Goal: Information Seeking & Learning: Learn about a topic

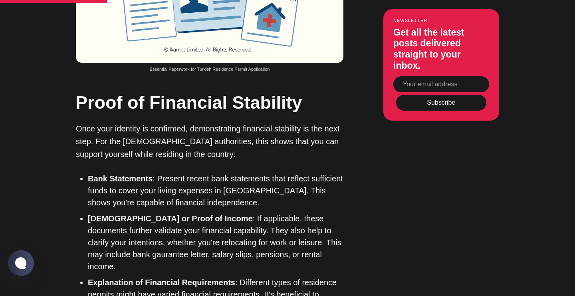
scroll to position [1301, 0]
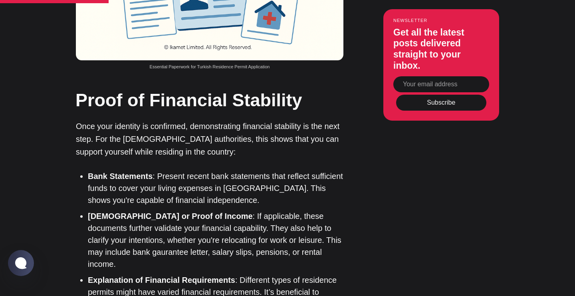
drag, startPoint x: 185, startPoint y: 153, endPoint x: 84, endPoint y: 120, distance: 106.3
copy blockquote "Provide bank statements or income proof—salary, pension, or rent—based on your …"
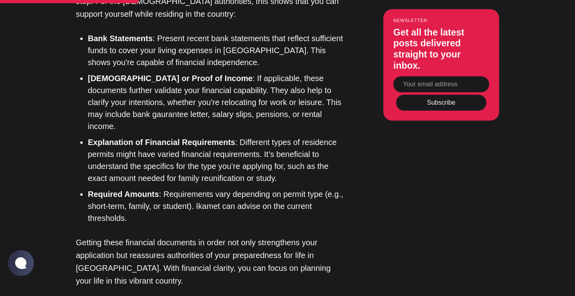
scroll to position [1434, 0]
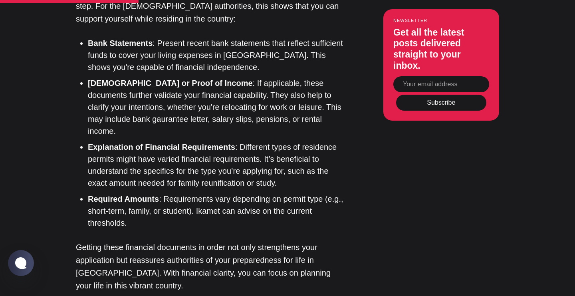
drag, startPoint x: 131, startPoint y: 86, endPoint x: 69, endPoint y: 54, distance: 70.6
copy p "Ensuring these documents are in order and up to date will significantly smooth …"
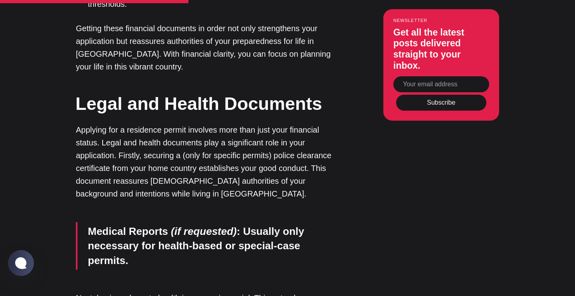
scroll to position [1653, 0]
drag, startPoint x: 194, startPoint y: 160, endPoint x: 72, endPoint y: 100, distance: 135.5
click at [72, 100] on div "Editor’s Choice About [GEOGRAPHIC_DATA]: An Introduction In [GEOGRAPHIC_DATA], …" at bounding box center [287, 286] width 481 height 2670
copy div "Proof of Financial Stability Once your identity is confirmed, demonstrating fin…"
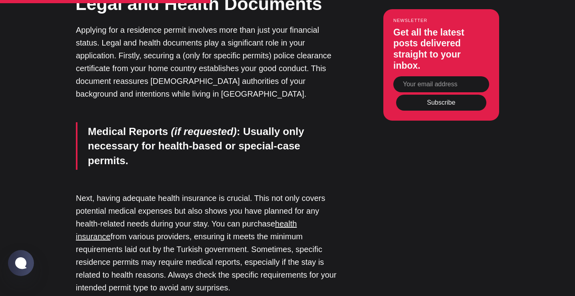
scroll to position [1754, 0]
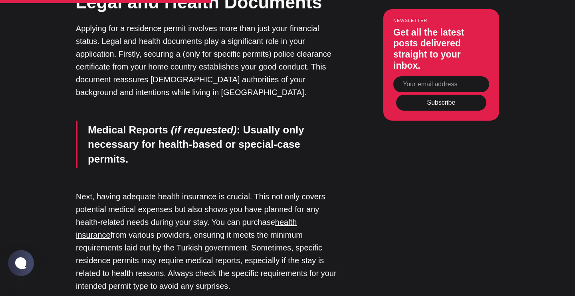
drag, startPoint x: 135, startPoint y: 167, endPoint x: 74, endPoint y: 73, distance: 111.9
click at [74, 73] on div "Editor’s Choice About [GEOGRAPHIC_DATA]: An Introduction In [GEOGRAPHIC_DATA], …" at bounding box center [287, 185] width 481 height 2670
copy ul "Bank Statements : Present recent bank statements that reflect sufficient funds …"
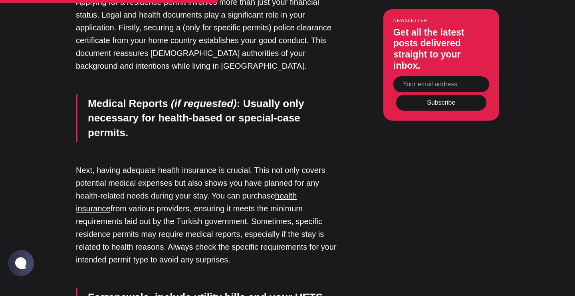
scroll to position [1783, 0]
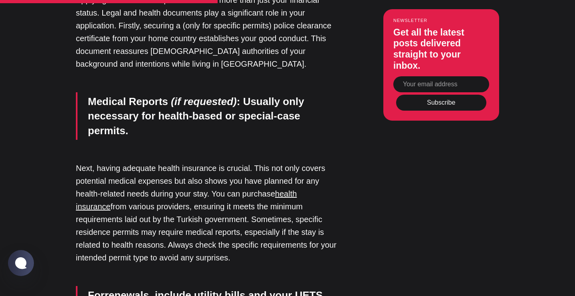
drag, startPoint x: 165, startPoint y: 232, endPoint x: 76, endPoint y: 146, distance: 124.3
click at [76, 146] on div "Editor’s Choice About [GEOGRAPHIC_DATA]: An Introduction In [GEOGRAPHIC_DATA], …" at bounding box center [287, 157] width 481 height 2670
copy div "Explanation of Financial Requirements : Different types of residence permits mi…"
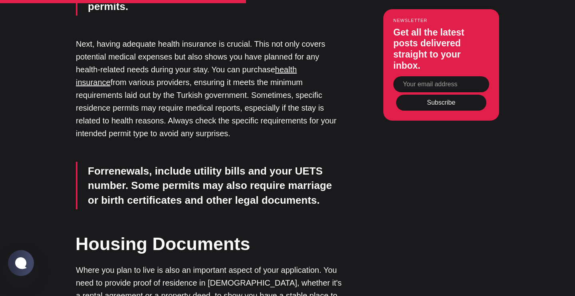
scroll to position [1907, 0]
drag, startPoint x: 115, startPoint y: 167, endPoint x: 72, endPoint y: 129, distance: 57.5
click at [72, 129] on div "Editor’s Choice About [GEOGRAPHIC_DATA]: An Introduction In [GEOGRAPHIC_DATA], …" at bounding box center [287, 33] width 481 height 2670
copy p "Getting these financial documents in order not only strengthens your applicatio…"
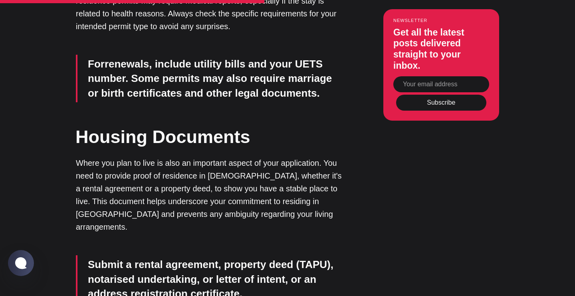
scroll to position [2022, 0]
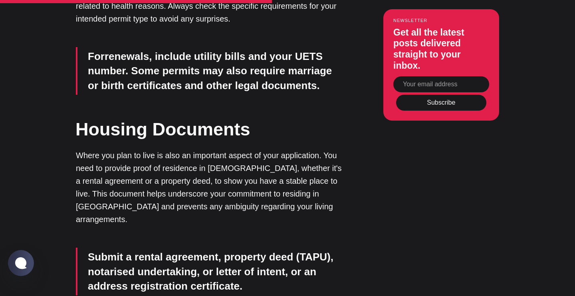
drag, startPoint x: 348, startPoint y: 221, endPoint x: 70, endPoint y: 92, distance: 306.2
copy div "Legal and Health Documents Applying for a residence permit involves more than j…"
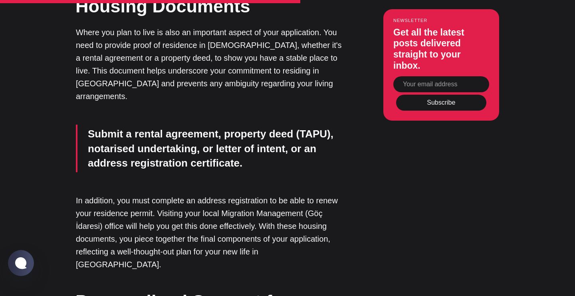
scroll to position [2151, 0]
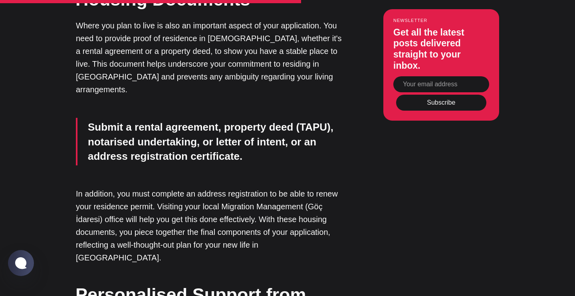
drag, startPoint x: 134, startPoint y: 218, endPoint x: 71, endPoint y: 136, distance: 103.4
drag, startPoint x: 129, startPoint y: 221, endPoint x: 69, endPoint y: 123, distance: 115.2
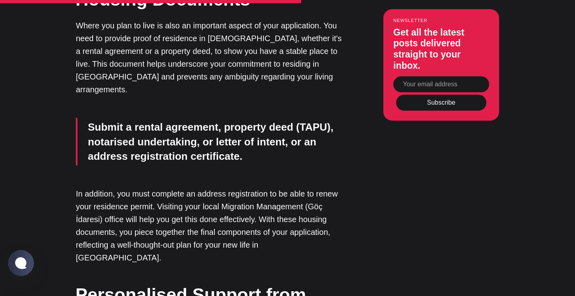
copy p "Next, having adequate health insurance is crucial. This not only covers potenti…"
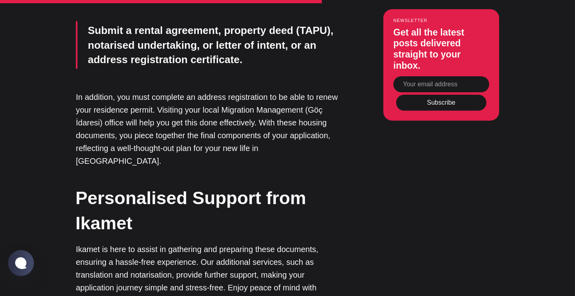
scroll to position [2251, 0]
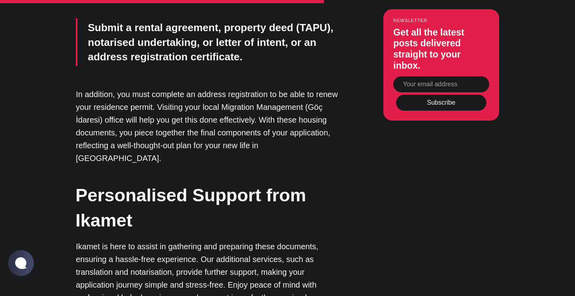
drag, startPoint x: 312, startPoint y: 187, endPoint x: 92, endPoint y: 141, distance: 225.5
copy blockquote "For renewals , include utility bills and your UETS number. Some permits may als…"
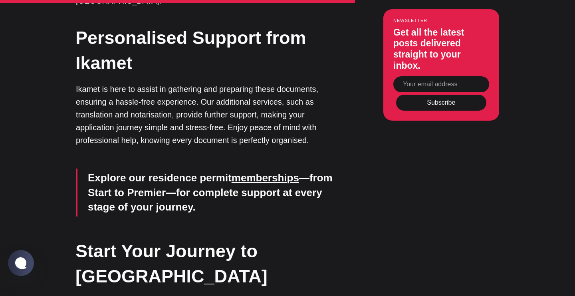
scroll to position [2417, 0]
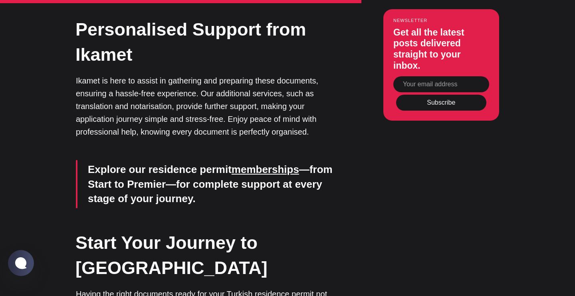
drag, startPoint x: 258, startPoint y: 216, endPoint x: 76, endPoint y: 59, distance: 240.5
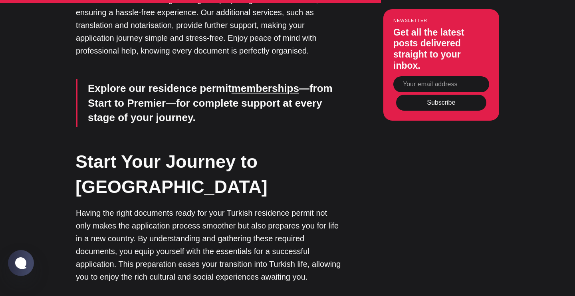
scroll to position [2503, 0]
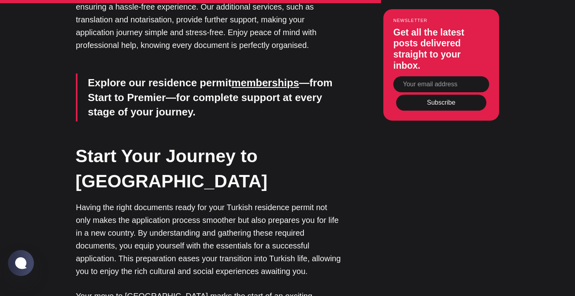
drag, startPoint x: 297, startPoint y: 207, endPoint x: 62, endPoint y: 156, distance: 240.9
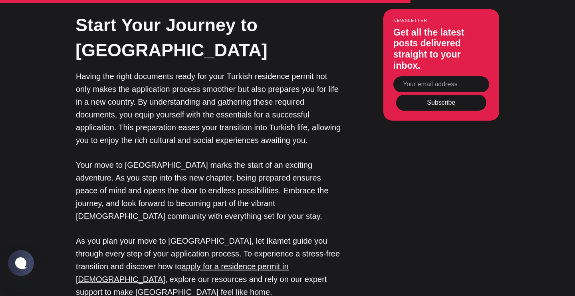
scroll to position [2637, 0]
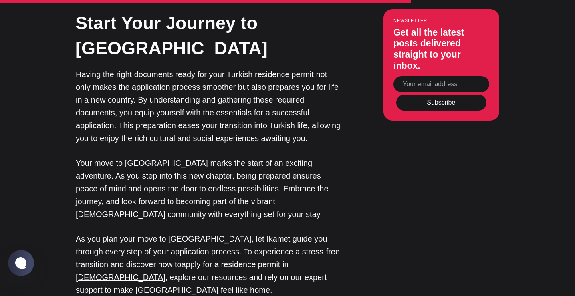
drag, startPoint x: 261, startPoint y: 216, endPoint x: 74, endPoint y: 109, distance: 214.6
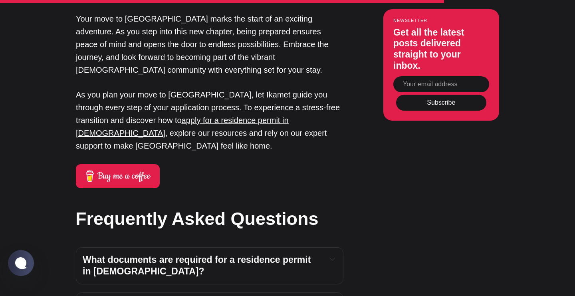
scroll to position [2781, 0]
drag, startPoint x: 206, startPoint y: 136, endPoint x: 81, endPoint y: 99, distance: 130.4
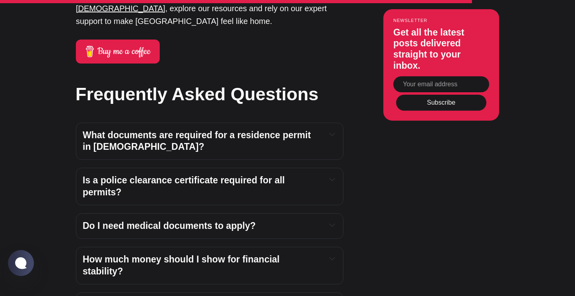
scroll to position [2905, 0]
drag, startPoint x: 259, startPoint y: 148, endPoint x: 73, endPoint y: 56, distance: 207.8
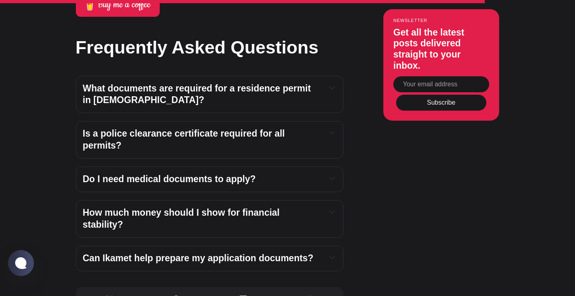
scroll to position [2966, 0]
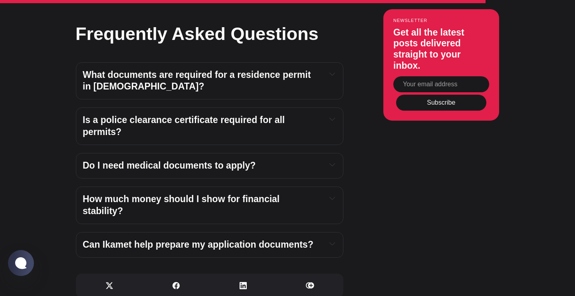
drag, startPoint x: 281, startPoint y: 229, endPoint x: 74, endPoint y: 107, distance: 240.0
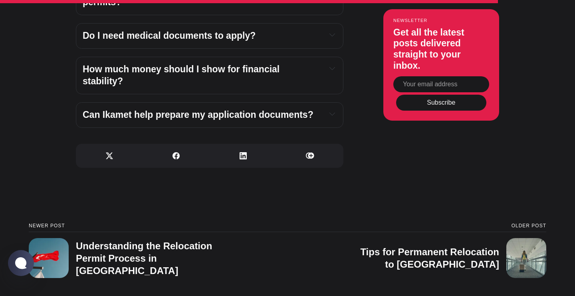
scroll to position [3144, 0]
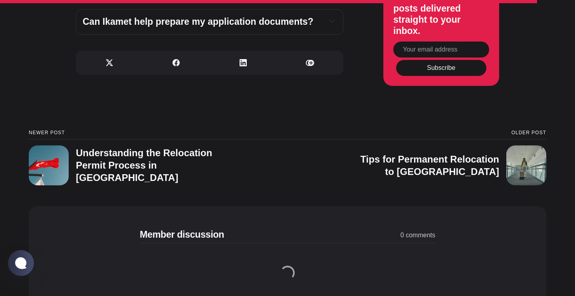
scroll to position [3230, 0]
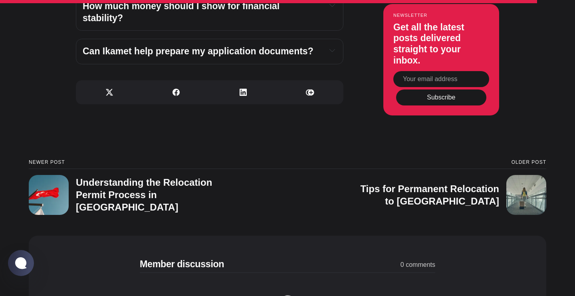
drag, startPoint x: 310, startPoint y: 190, endPoint x: 146, endPoint y: 167, distance: 165.4
drag, startPoint x: 319, startPoint y: 157, endPoint x: 84, endPoint y: 155, distance: 235.8
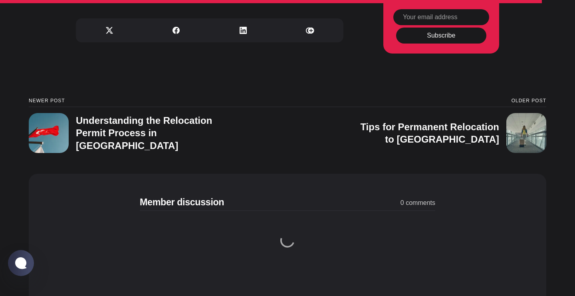
scroll to position [3324, 0]
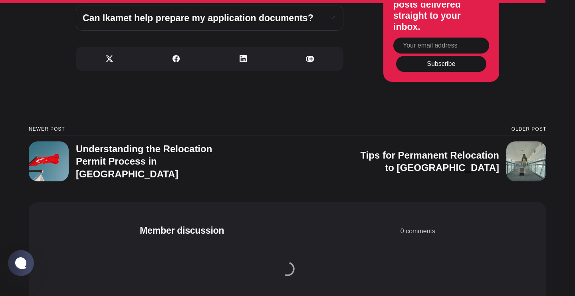
drag, startPoint x: 322, startPoint y: 222, endPoint x: 66, endPoint y: 209, distance: 255.7
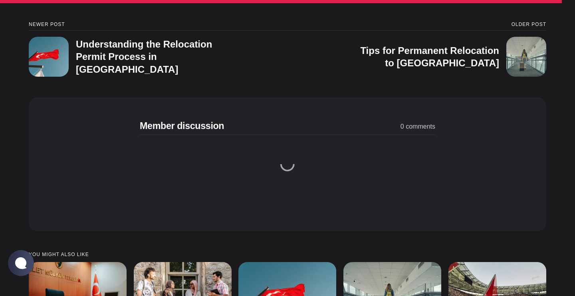
scroll to position [3429, 0]
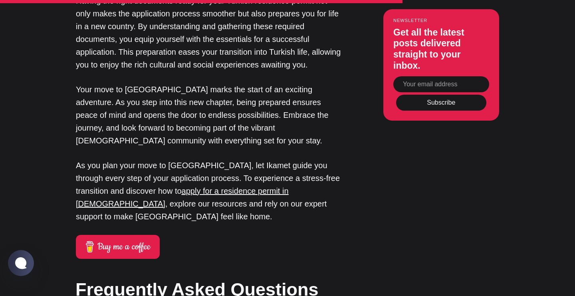
scroll to position [2706, 0]
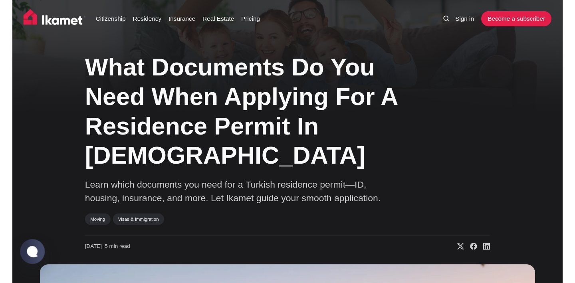
scroll to position [0, 0]
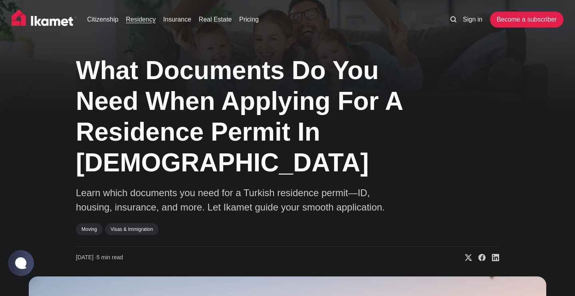
click at [152, 21] on link "Residency" at bounding box center [141, 20] width 30 height 10
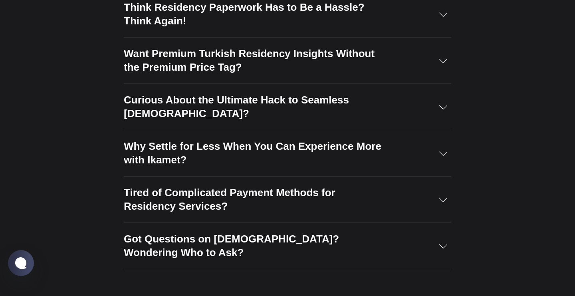
scroll to position [1146, 0]
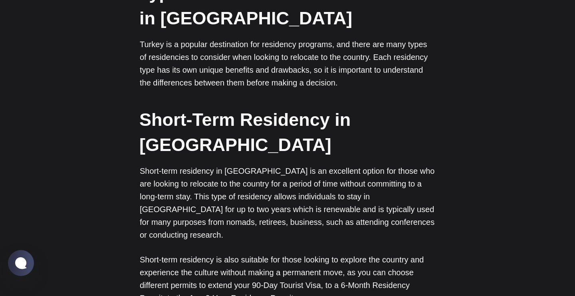
scroll to position [335, 0]
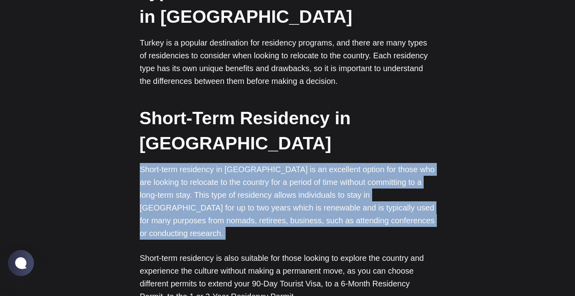
drag, startPoint x: 344, startPoint y: 198, endPoint x: 131, endPoint y: 141, distance: 220.8
copy p "Short-term residency in Turkey is an excellent option for those who are looking…"
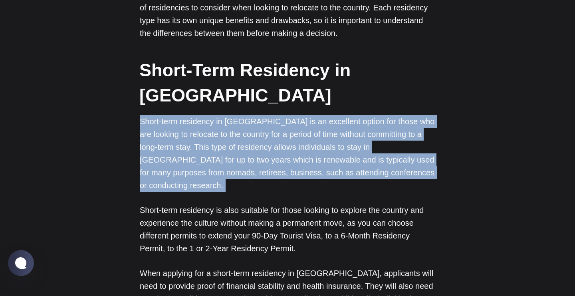
scroll to position [384, 0]
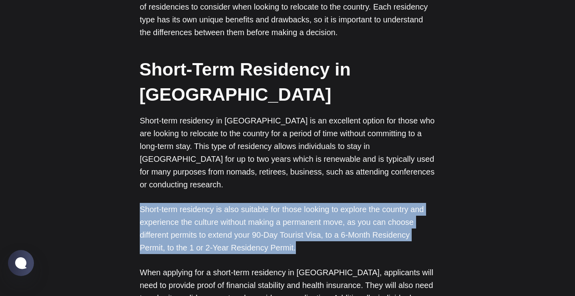
drag, startPoint x: 279, startPoint y: 211, endPoint x: 135, endPoint y: 169, distance: 150.1
copy p "Short-term residency is also suitable for those looking to explore the country …"
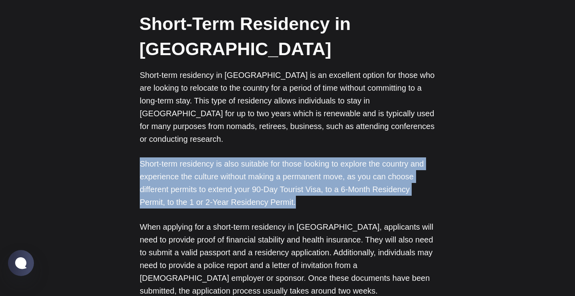
scroll to position [429, 0]
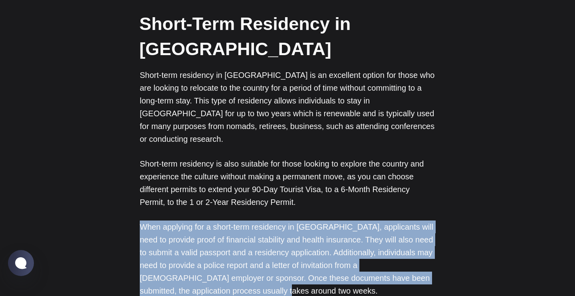
drag, startPoint x: 198, startPoint y: 253, endPoint x: 131, endPoint y: 183, distance: 96.1
copy p "When applying for a short-term residency in Turkey, applicants will need to pro…"
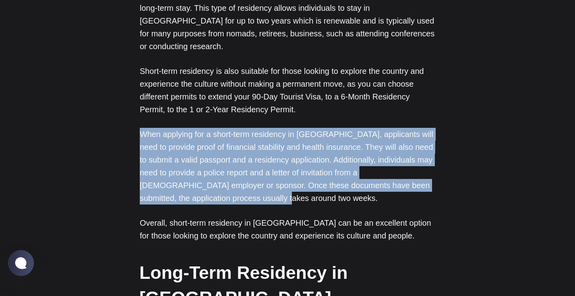
scroll to position [587, 0]
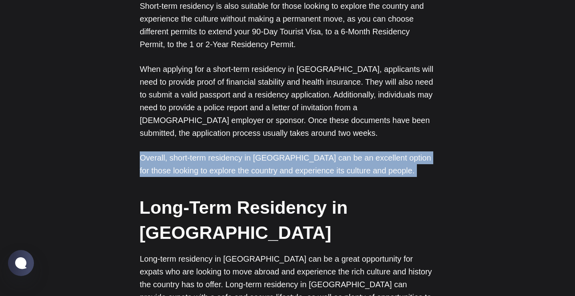
drag, startPoint x: 373, startPoint y: 141, endPoint x: 135, endPoint y: 117, distance: 239.7
copy p "Overall, short-term residency in Turkey can be an excellent option for those lo…"
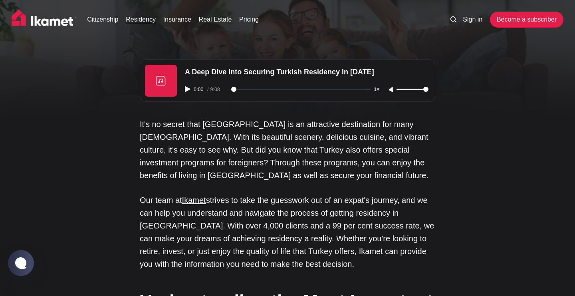
scroll to position [0, 0]
